Goal: Task Accomplishment & Management: Manage account settings

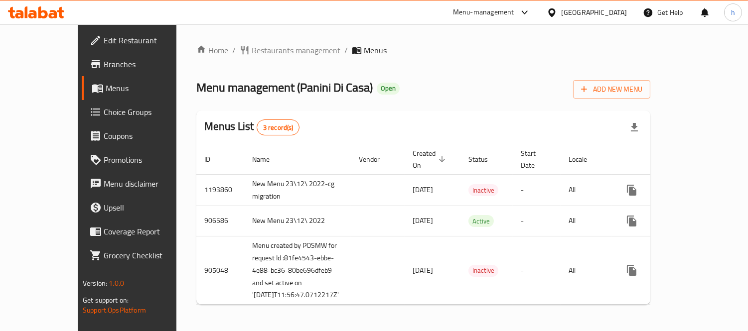
click at [252, 44] on span "Restaurants management" at bounding box center [296, 50] width 89 height 12
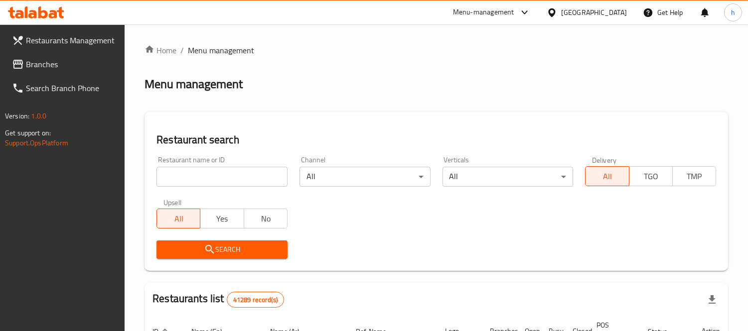
click at [221, 179] on input "search" at bounding box center [221, 177] width 131 height 20
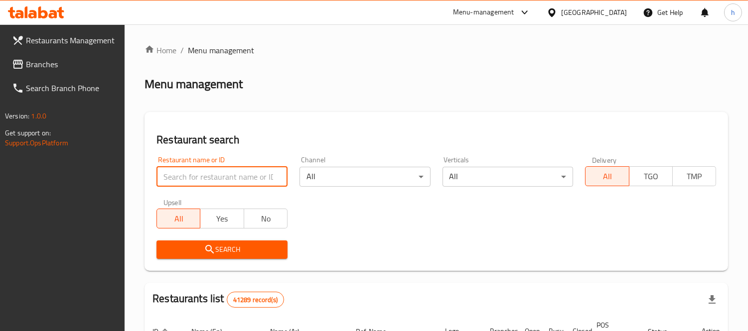
paste input "20168"
type input "20168"
click button "Search" at bounding box center [221, 250] width 131 height 18
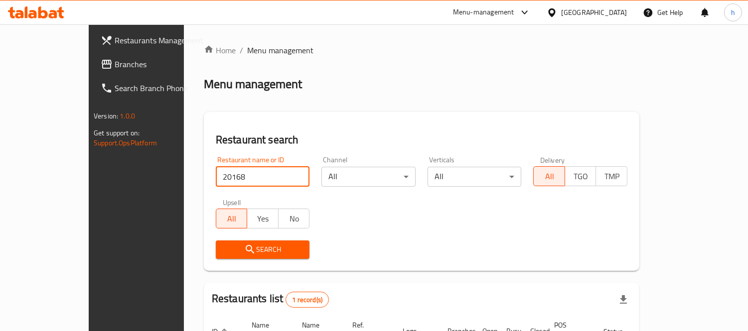
scroll to position [93, 0]
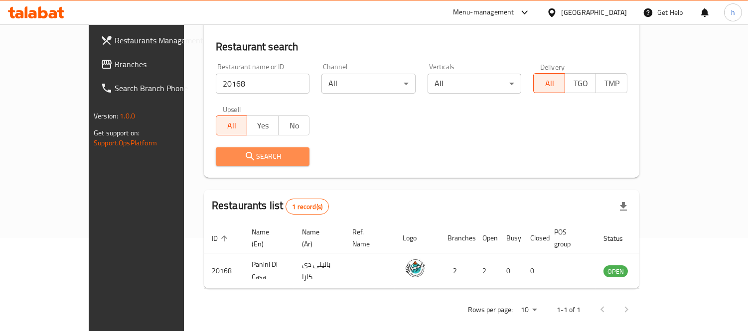
click at [244, 155] on icon "submit" at bounding box center [250, 156] width 12 height 12
click at [244, 160] on icon "submit" at bounding box center [250, 156] width 12 height 12
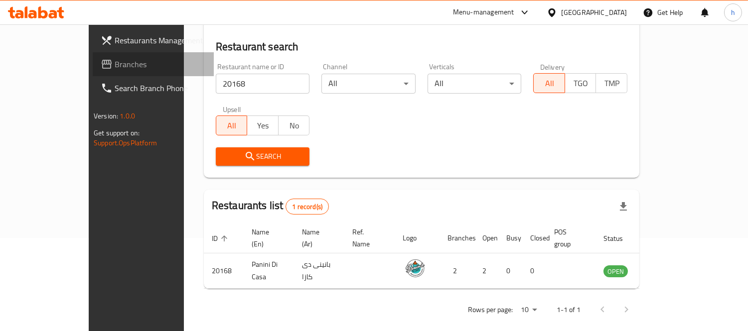
click at [115, 67] on span "Branches" at bounding box center [160, 64] width 91 height 12
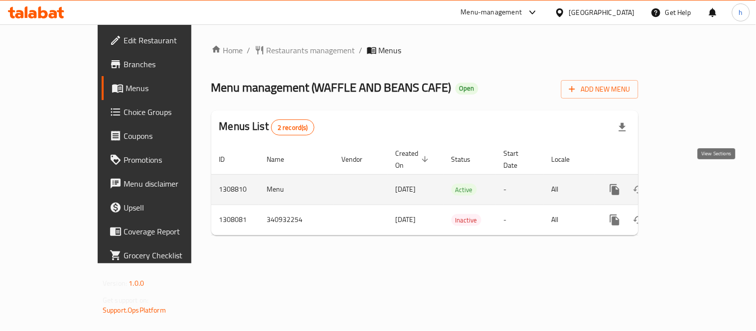
click at [691, 185] on icon "enhanced table" at bounding box center [686, 189] width 9 height 9
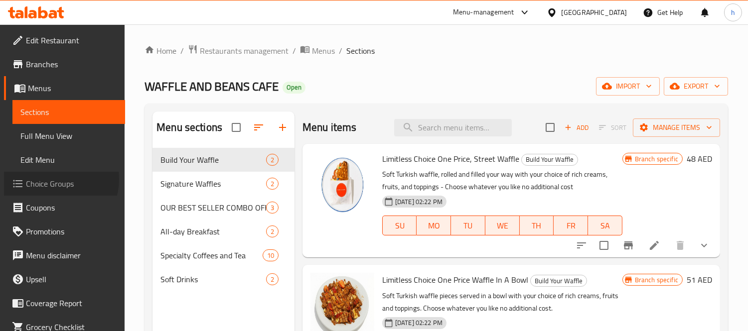
click at [51, 179] on span "Choice Groups" at bounding box center [71, 184] width 91 height 12
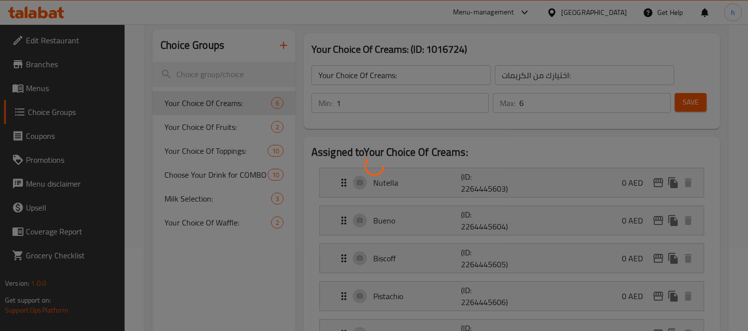
scroll to position [111, 0]
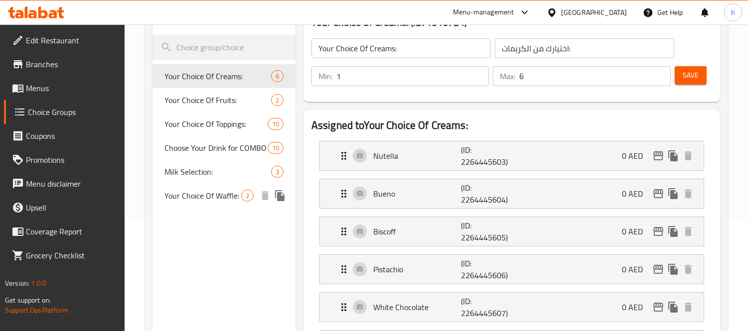
click at [202, 201] on span "Your Choice Of Waffle:" at bounding box center [202, 196] width 77 height 12
type input "Your Choice Of Waffle:"
type input "اختيارك من الوافل:"
type input "1"
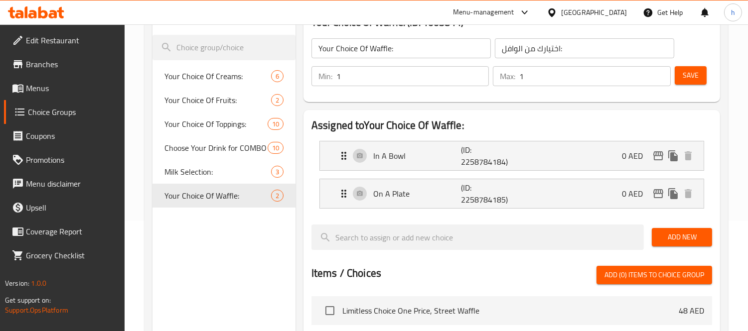
click at [33, 12] on icon at bounding box center [32, 14] width 8 height 8
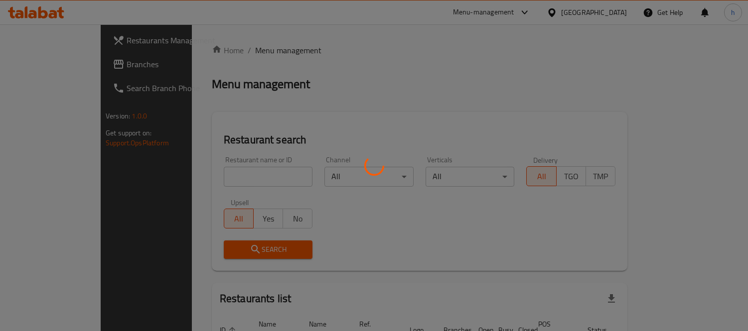
click at [42, 63] on div at bounding box center [374, 165] width 748 height 331
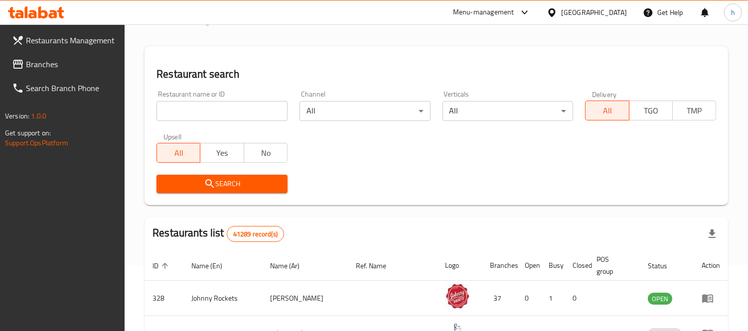
click at [40, 63] on span "Branches" at bounding box center [71, 64] width 91 height 12
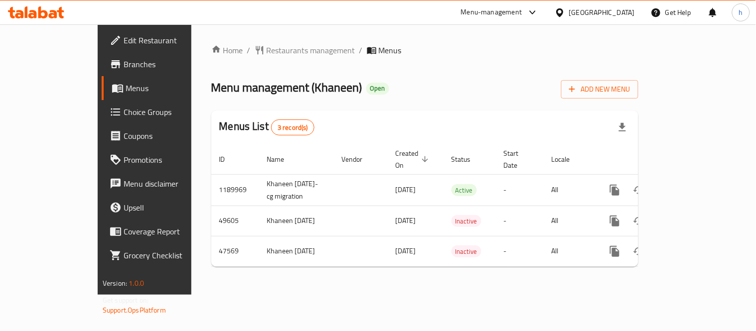
click at [35, 11] on icon at bounding box center [32, 14] width 8 height 8
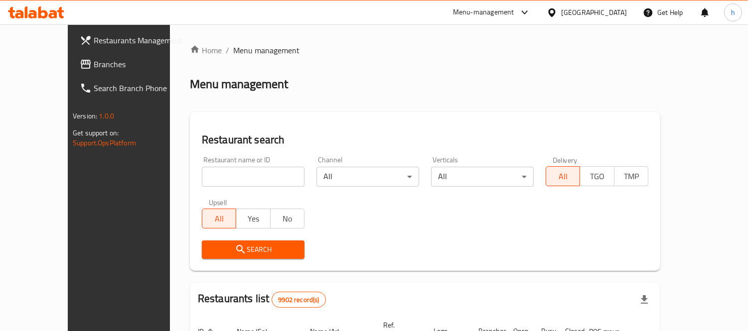
click at [72, 53] on link "Branches" at bounding box center [132, 64] width 121 height 24
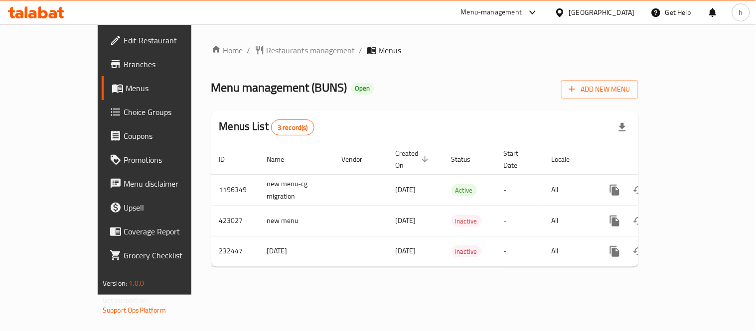
click at [41, 14] on icon at bounding box center [36, 12] width 56 height 12
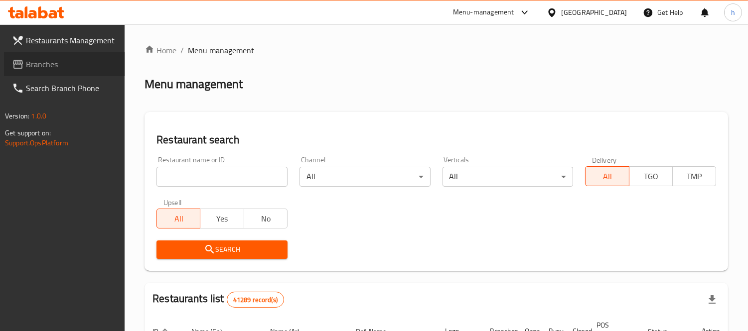
click at [28, 65] on span "Branches" at bounding box center [71, 64] width 91 height 12
